Goal: Task Accomplishment & Management: Manage account settings

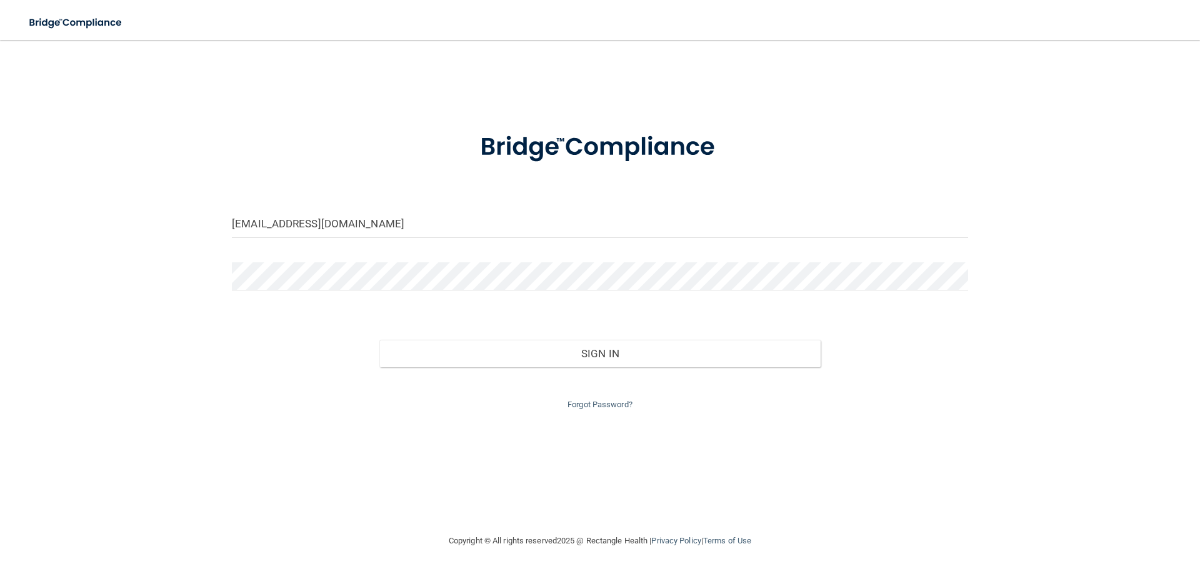
click at [419, 204] on form "[EMAIL_ADDRESS][DOMAIN_NAME] Invalid email/password. You don't have permission …" at bounding box center [600, 263] width 736 height 297
drag, startPoint x: 57, startPoint y: 189, endPoint x: 9, endPoint y: 580, distance: 394.7
drag, startPoint x: 410, startPoint y: 219, endPoint x: 0, endPoint y: 262, distance: 412.2
click at [0, 261] on main "[EMAIL_ADDRESS][DOMAIN_NAME] Invalid email/password. You don't have permission …" at bounding box center [600, 307] width 1200 height 534
type input "[EMAIL_ADDRESS][DOMAIN_NAME]"
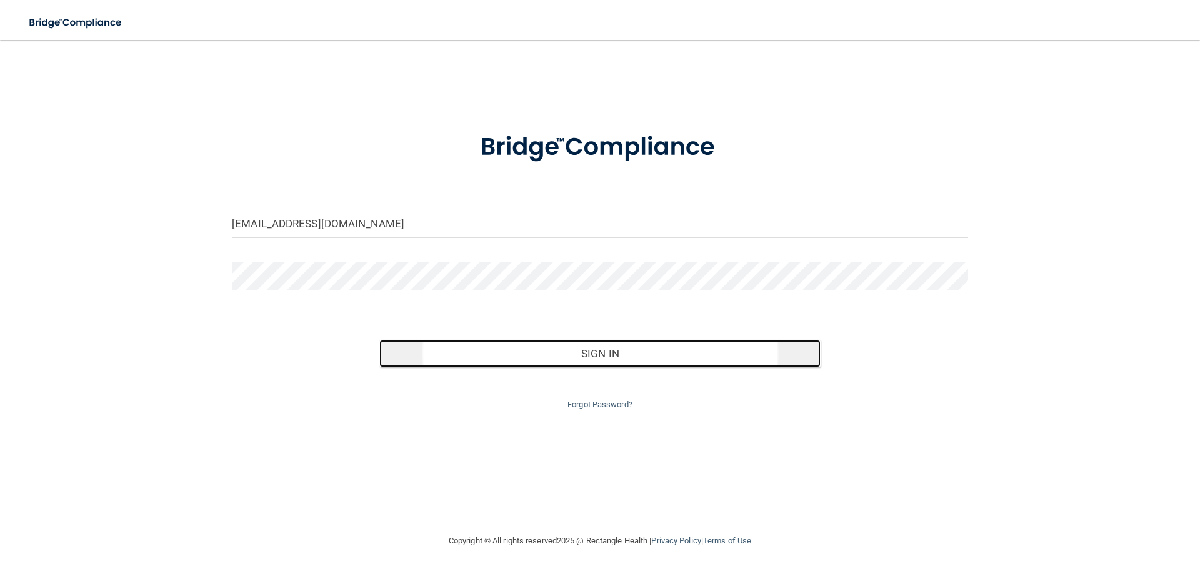
click at [650, 355] on button "Sign In" at bounding box center [600, 353] width 442 height 27
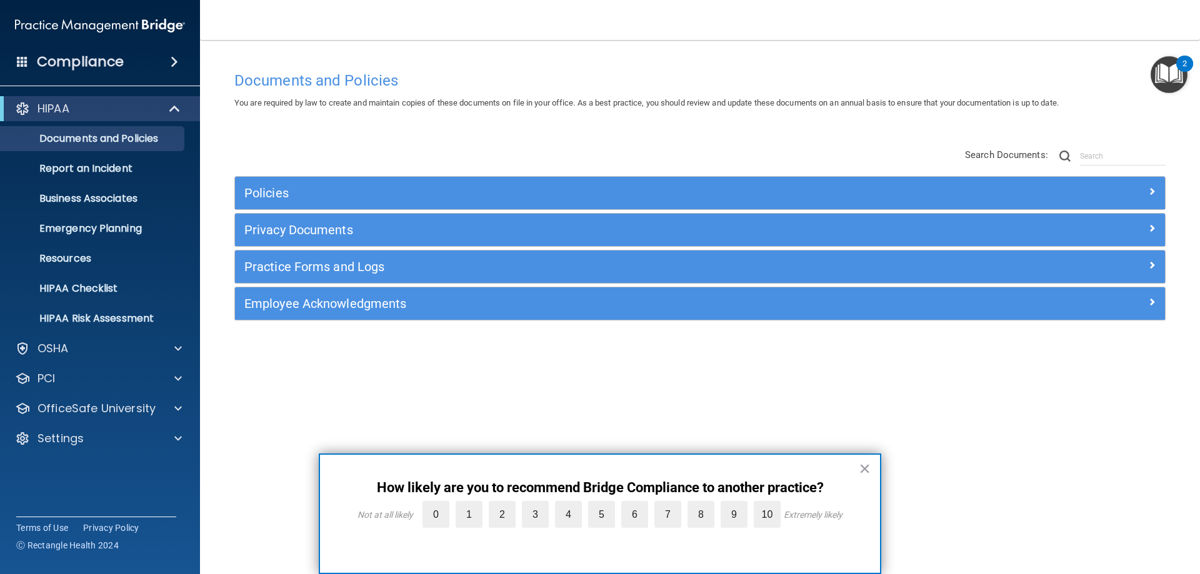
click at [864, 467] on button "×" at bounding box center [865, 469] width 12 height 20
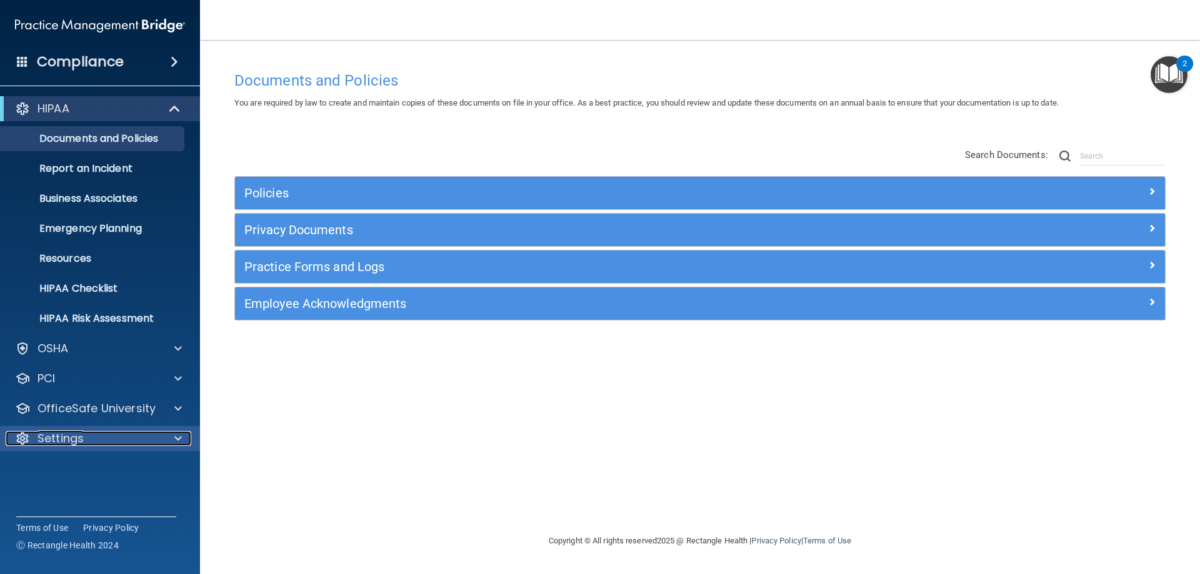
click at [86, 436] on div "Settings" at bounding box center [83, 438] width 155 height 15
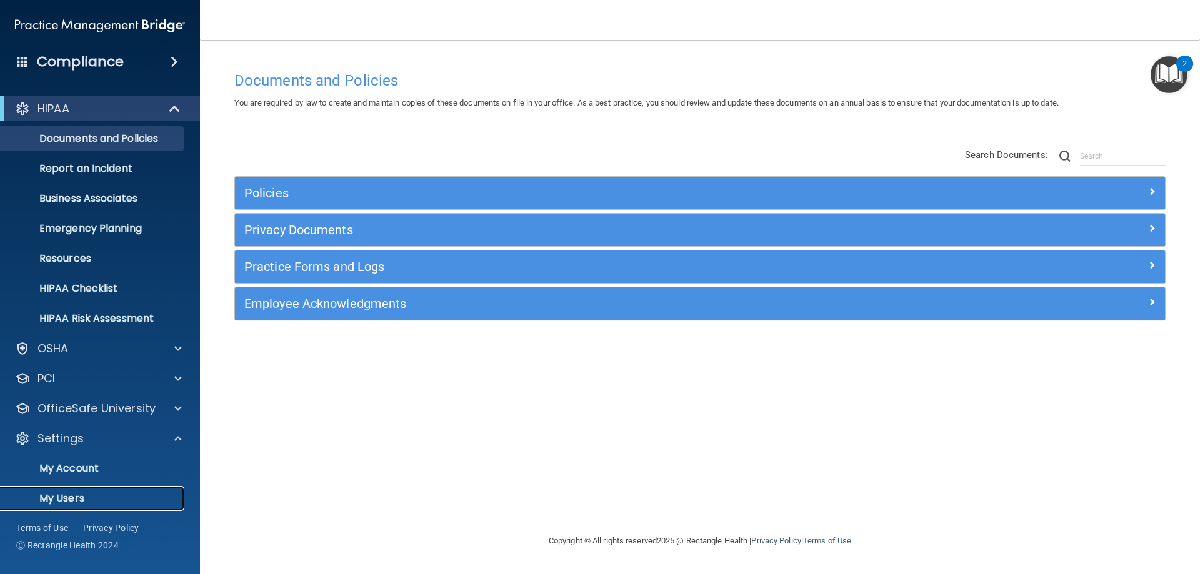
click at [72, 505] on p "My Users" at bounding box center [93, 498] width 171 height 12
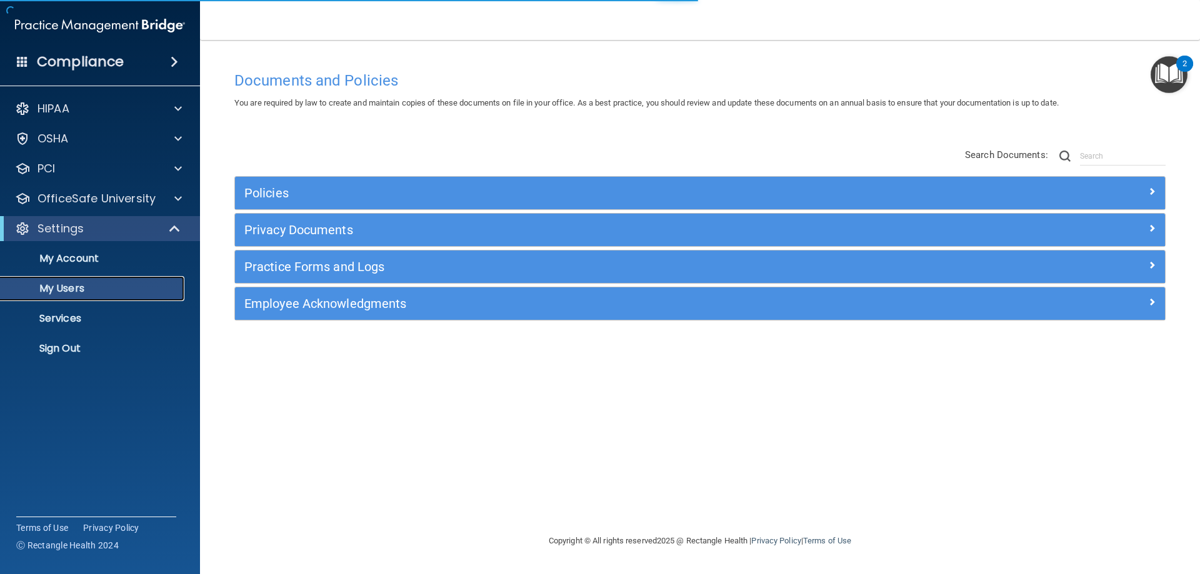
select select "20"
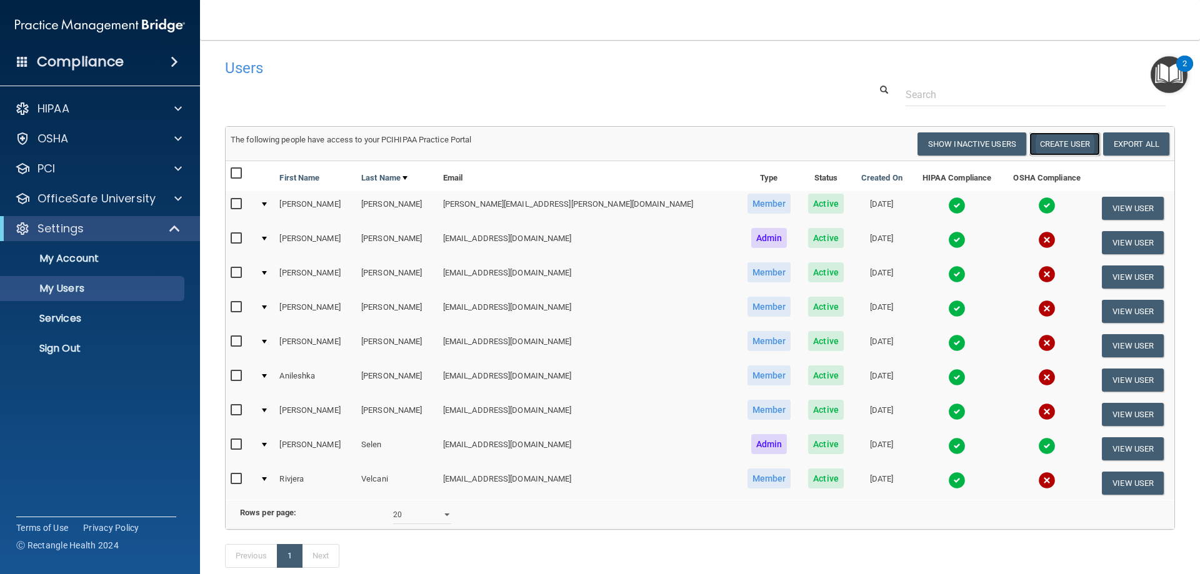
click at [1055, 145] on button "Create User" at bounding box center [1064, 143] width 71 height 23
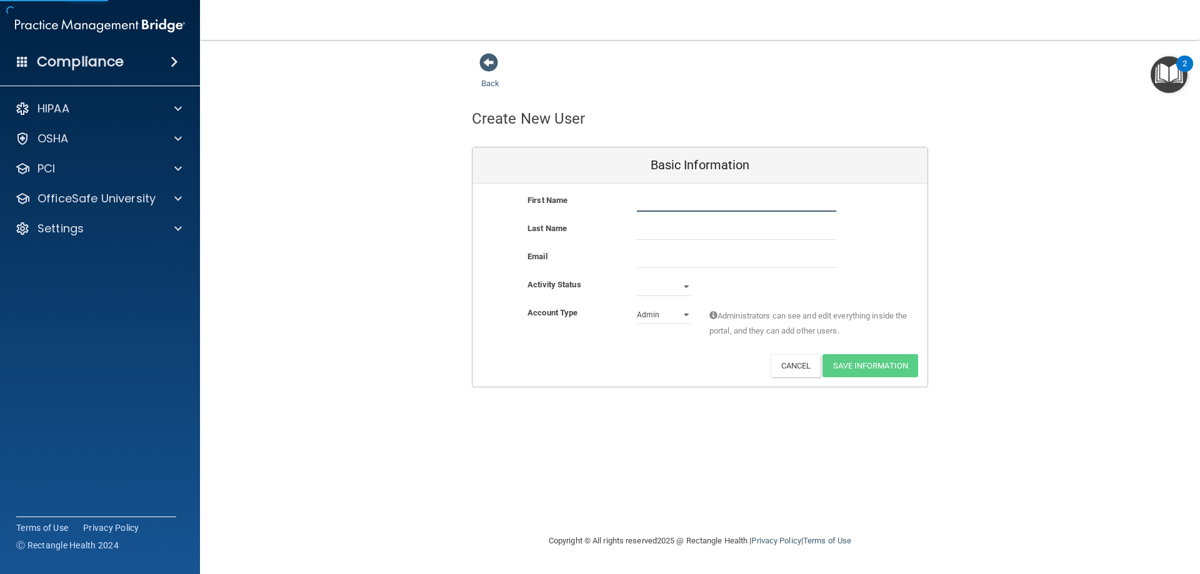
click at [692, 203] on input "text" at bounding box center [736, 202] width 199 height 19
type input "[PERSON_NAME]"
click at [697, 232] on input "text" at bounding box center [736, 230] width 199 height 19
type input "[PERSON_NAME]"
click at [659, 262] on input "email" at bounding box center [736, 258] width 199 height 19
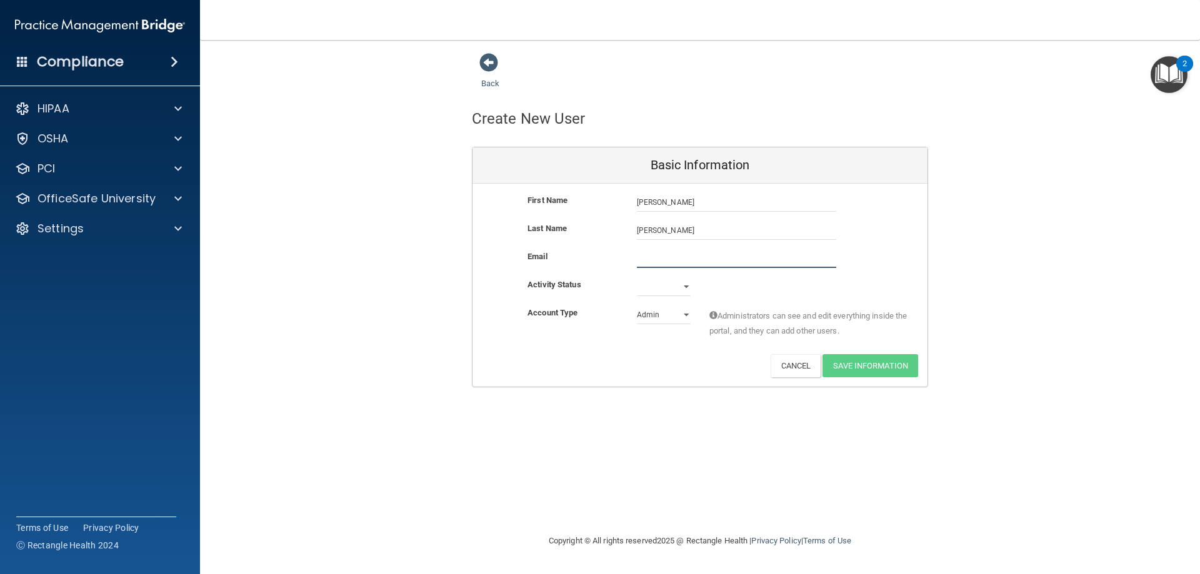
paste input "[PERSON_NAME][EMAIL_ADDRESS][DOMAIN_NAME]"
type input "[PERSON_NAME][EMAIL_ADDRESS][DOMAIN_NAME]"
drag, startPoint x: 663, startPoint y: 278, endPoint x: 670, endPoint y: 289, distance: 12.7
click at [664, 278] on div "First Name [PERSON_NAME] Diego [PERSON_NAME] Last Name [PERSON_NAME] Email [PER…" at bounding box center [699, 285] width 455 height 203
select select "active"
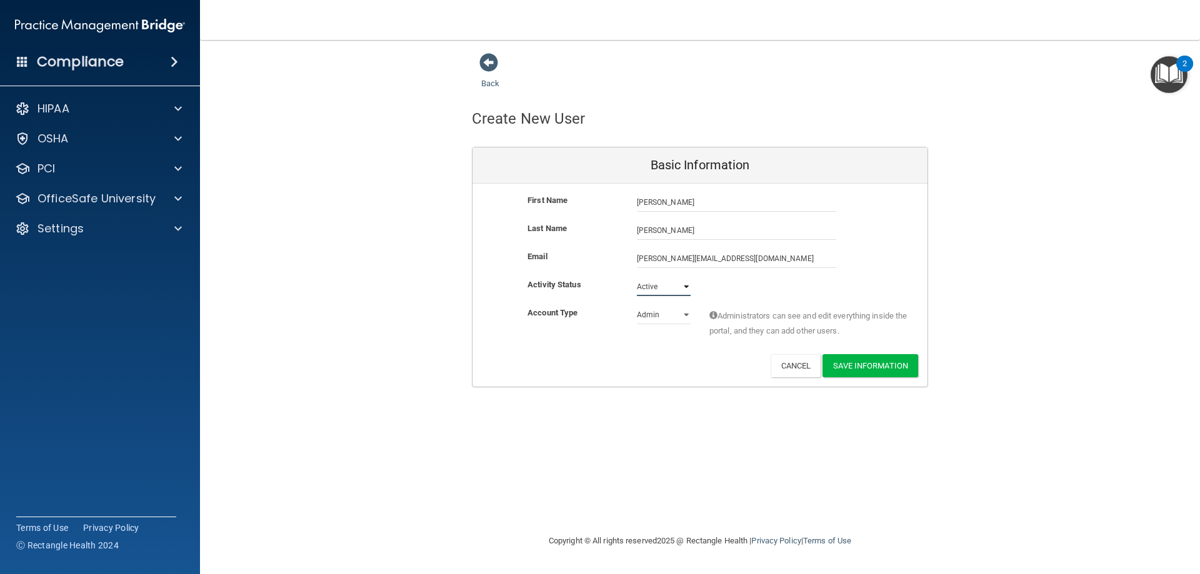
click at [637, 277] on select "Active Inactive" at bounding box center [664, 286] width 54 height 19
click at [665, 316] on select "Admin Member" at bounding box center [664, 315] width 54 height 19
select select "practice_member"
click at [637, 306] on select "Admin Member" at bounding box center [664, 315] width 54 height 19
click at [882, 363] on button "Save Information" at bounding box center [870, 365] width 96 height 23
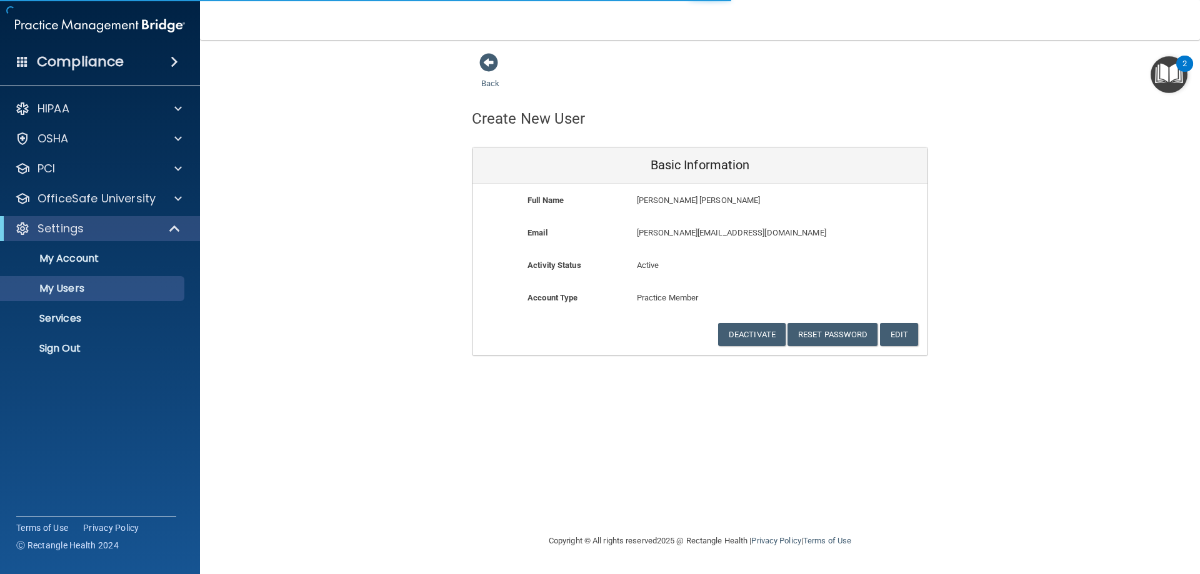
select select "20"
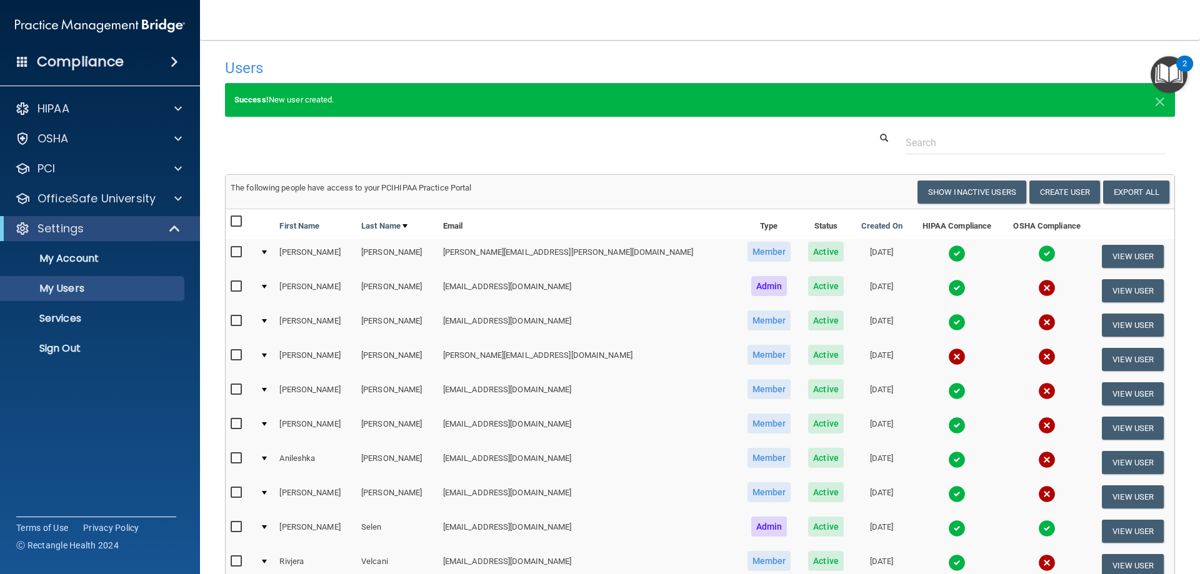
click at [69, 64] on h4 "Compliance" at bounding box center [80, 61] width 87 height 17
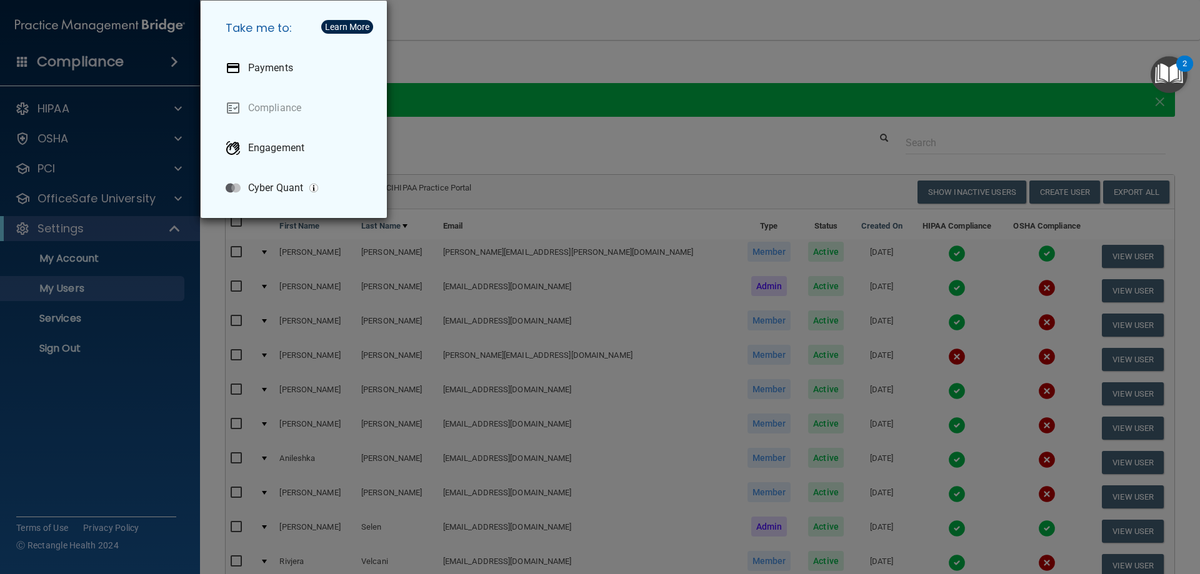
click at [59, 25] on div "Take me to: Payments Compliance Engagement Cyber Quant" at bounding box center [600, 287] width 1200 height 574
